Goal: Find specific page/section: Find specific page/section

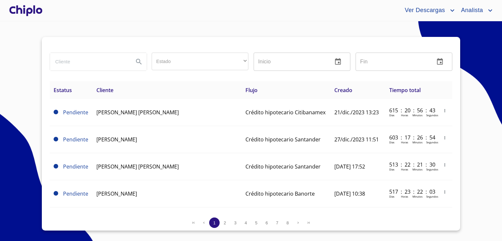
click at [72, 60] on input "search" at bounding box center [89, 62] width 78 height 18
type input "[PERSON_NAME]"
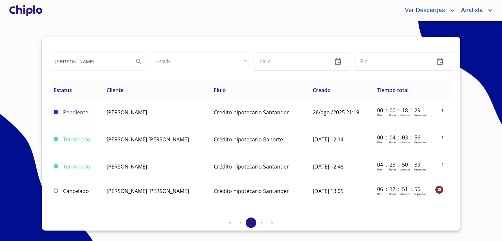
click at [34, 13] on div at bounding box center [26, 10] width 36 height 21
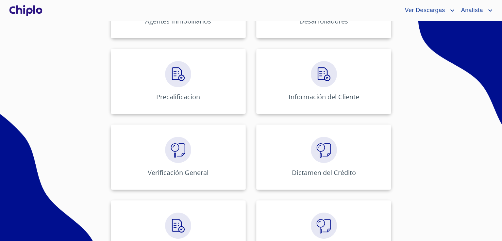
scroll to position [228, 0]
click at [219, 152] on div "Verificación General" at bounding box center [178, 155] width 135 height 65
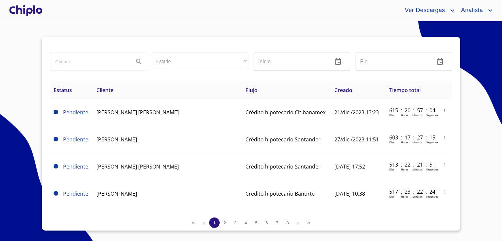
click at [94, 61] on input "search" at bounding box center [89, 62] width 78 height 18
type input "[PERSON_NAME]"
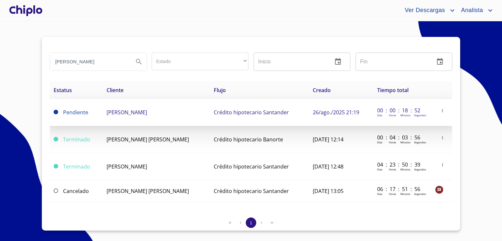
click at [135, 115] on span "[PERSON_NAME]" at bounding box center [126, 112] width 41 height 7
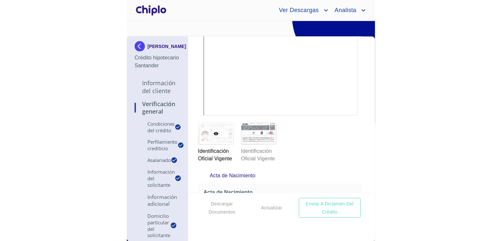
scroll to position [3061, 0]
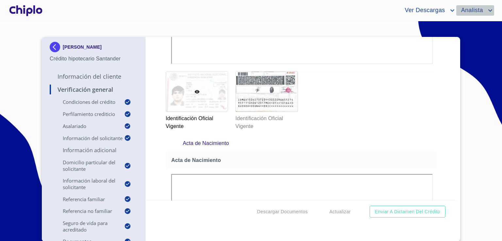
click at [467, 8] on span "Analista" at bounding box center [471, 10] width 30 height 10
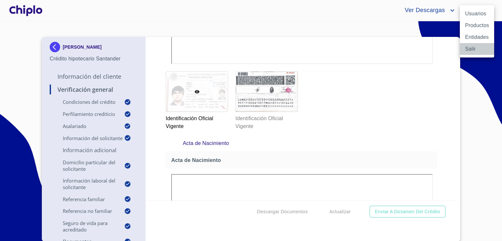
click at [477, 51] on li "Salir" at bounding box center [477, 49] width 34 height 12
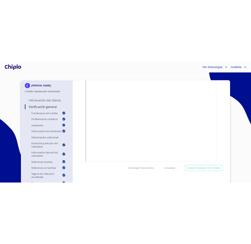
scroll to position [2913, 0]
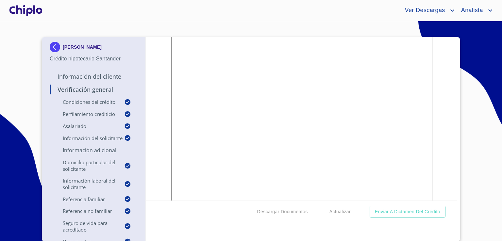
click at [482, 79] on section "ERIC GUEDEA OSUNA Crédito hipotecario Santander Información del Cliente Verific…" at bounding box center [251, 131] width 502 height 220
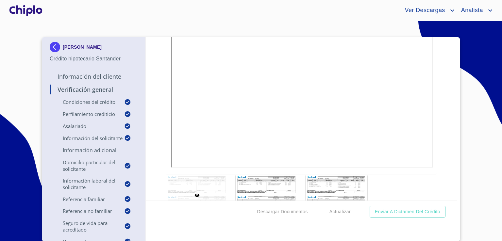
scroll to position [4298, 0]
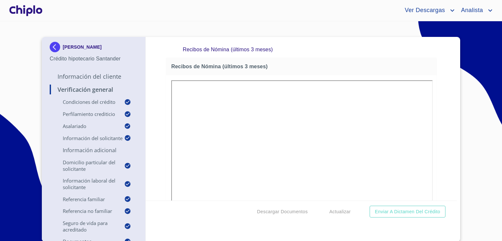
click at [448, 195] on div "Verificación General Condiciones del Crédito Selecciona tu producto   * Adquisi…" at bounding box center [301, 119] width 311 height 164
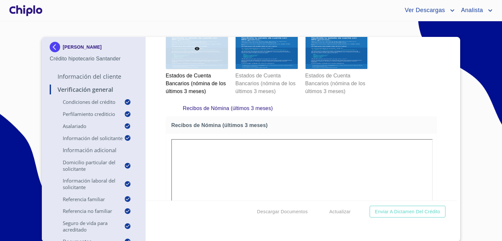
scroll to position [4270, 0]
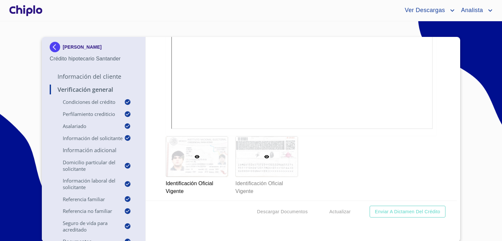
click at [280, 154] on div at bounding box center [266, 157] width 62 height 40
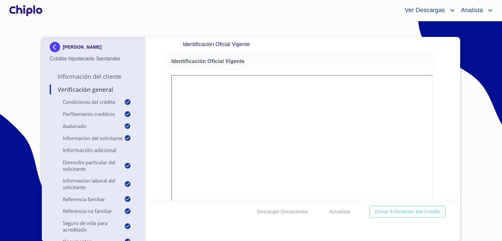
scroll to position [5, 0]
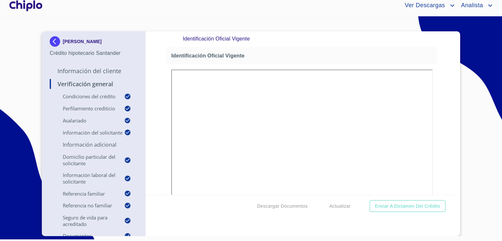
click at [473, 5] on span "Analista" at bounding box center [471, 5] width 30 height 10
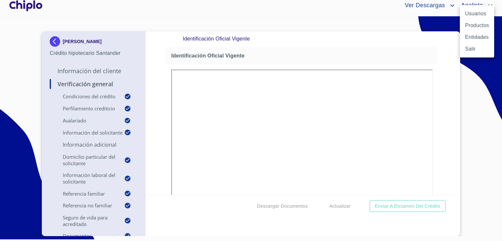
click at [473, 56] on ul "Usuarios Productos Entidades Salir" at bounding box center [477, 31] width 34 height 52
click at [475, 49] on li "Salir" at bounding box center [477, 49] width 34 height 12
